Goal: Task Accomplishment & Management: Use online tool/utility

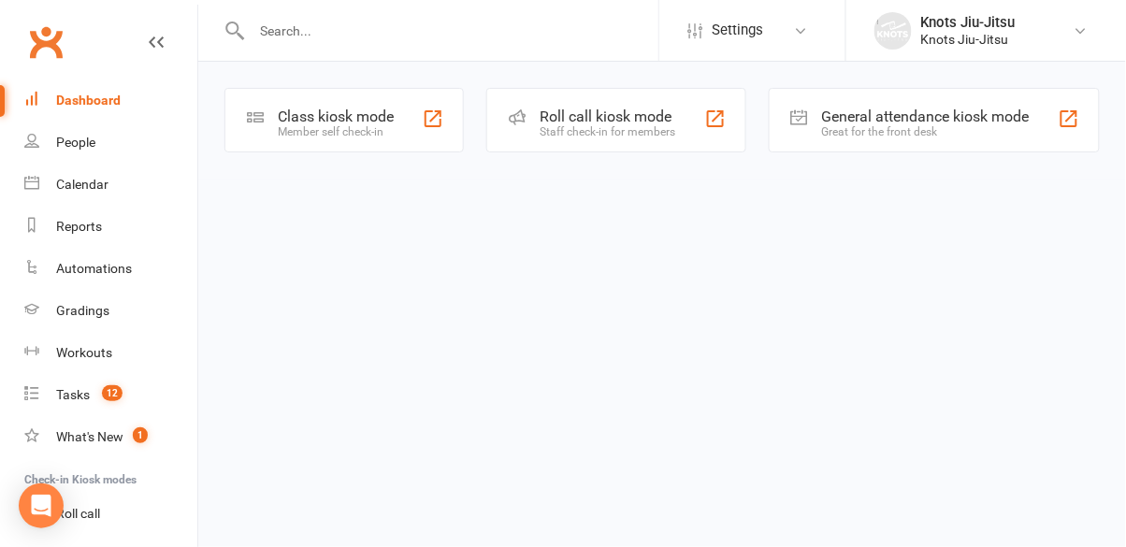
click at [372, 140] on div "Class kiosk mode Member self check-in" at bounding box center [343, 120] width 239 height 65
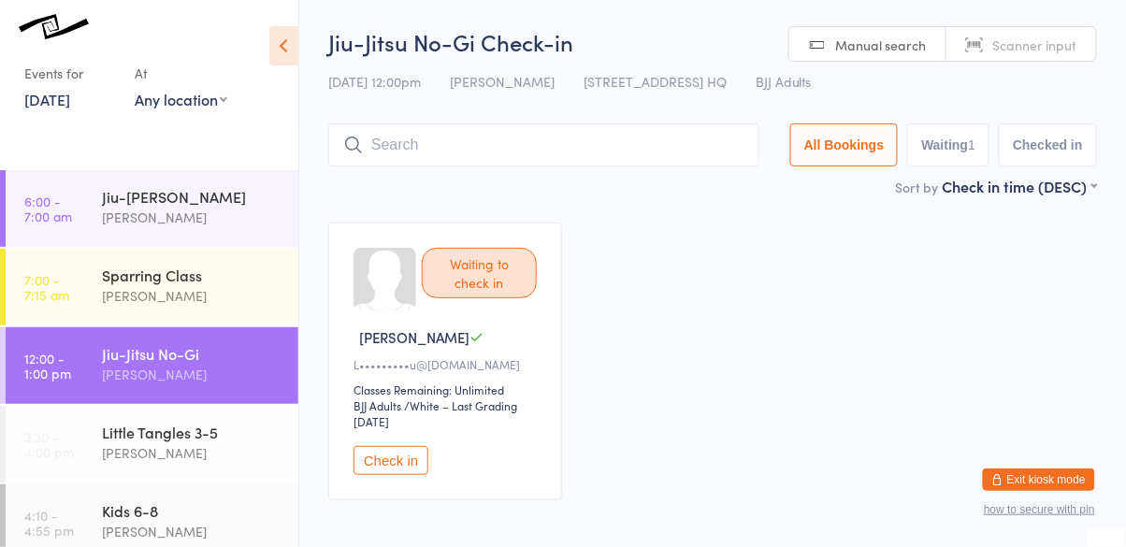
click at [531, 125] on input "search" at bounding box center [543, 144] width 431 height 43
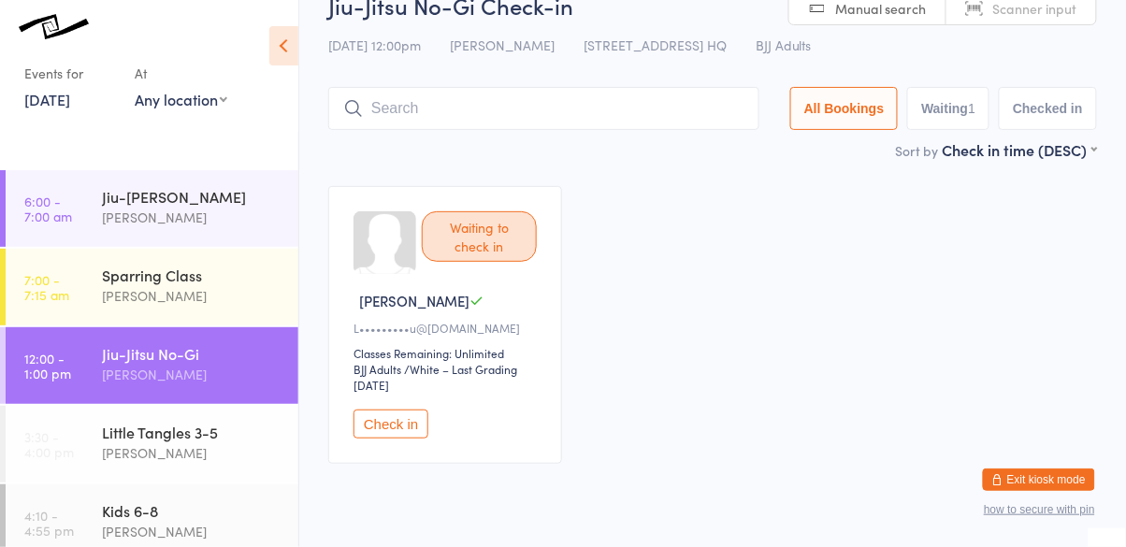
scroll to position [83, 0]
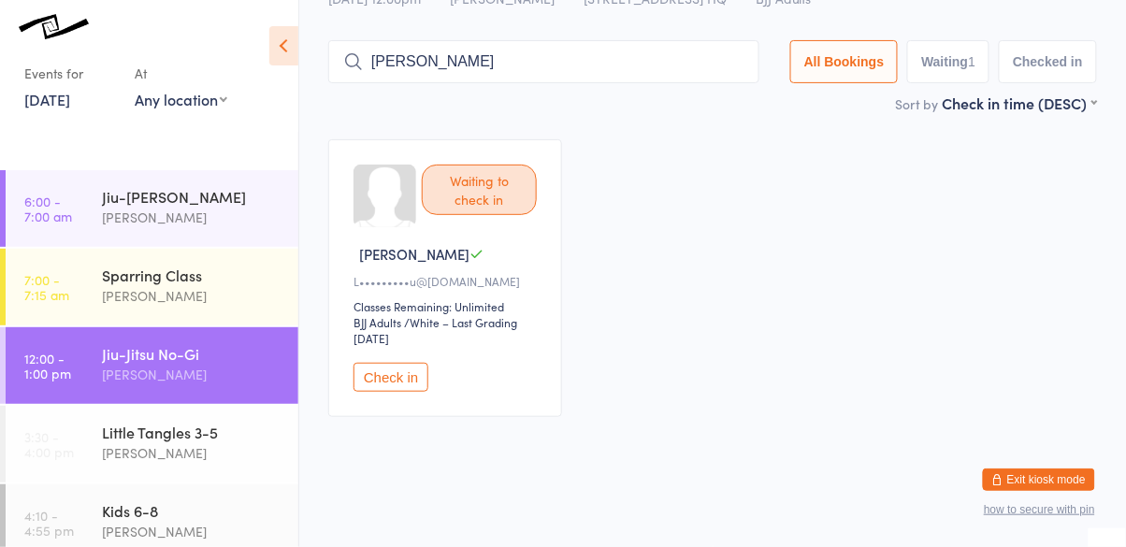
type input "[PERSON_NAME]"
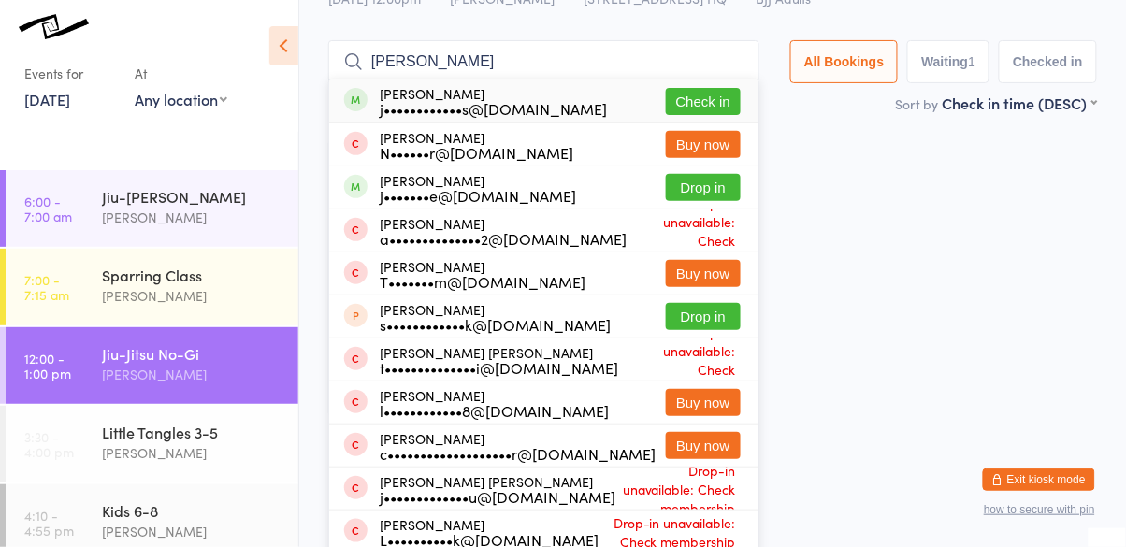
click at [711, 106] on button "Check in" at bounding box center [703, 101] width 75 height 27
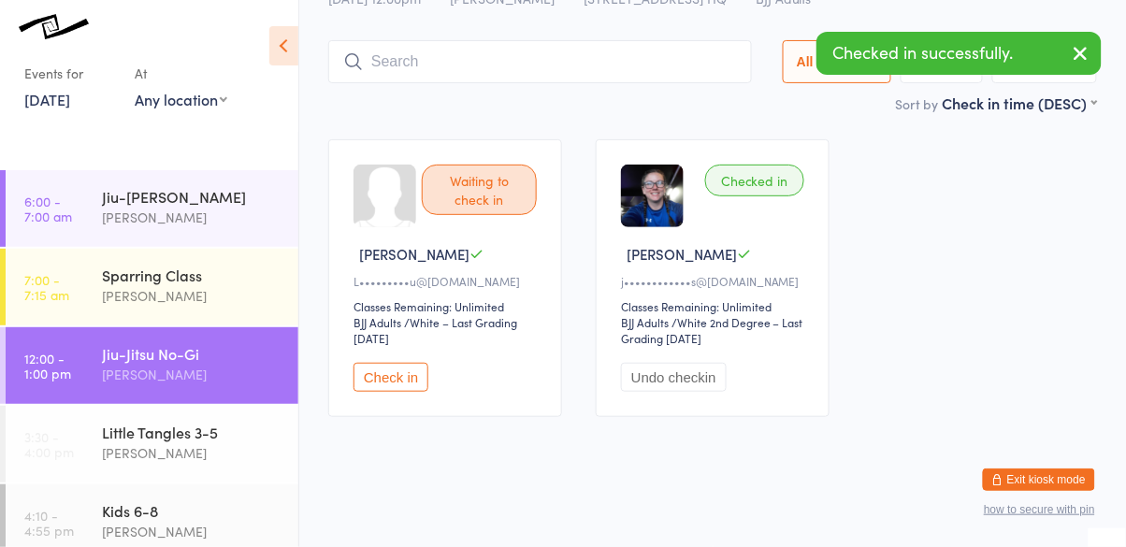
click at [970, 320] on div "Waiting to check in [PERSON_NAME] [PERSON_NAME]•••••••••u@[DOMAIN_NAME] Classes…" at bounding box center [712, 277] width 802 height 311
